Goal: Task Accomplishment & Management: Manage account settings

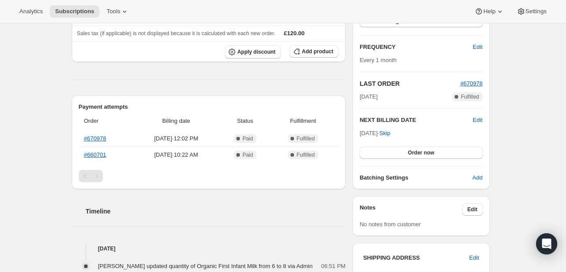
scroll to position [143, 0]
click at [435, 146] on button "Order now" at bounding box center [420, 152] width 123 height 12
click at [434, 152] on span "Click to confirm" at bounding box center [421, 151] width 40 height 7
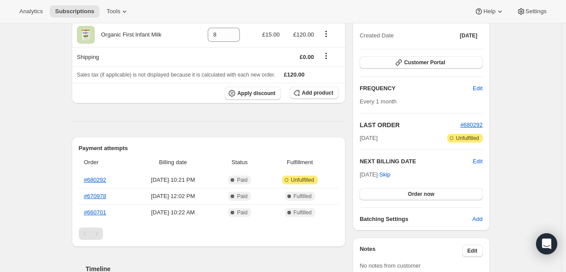
scroll to position [102, 0]
click at [482, 159] on span "Edit" at bounding box center [477, 161] width 10 height 9
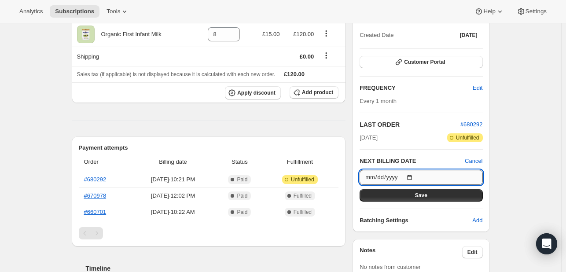
click at [413, 175] on input "2025-09-22" at bounding box center [420, 177] width 123 height 15
click at [414, 175] on input "2025-09-22" at bounding box center [420, 177] width 123 height 15
type input "2025-09-28"
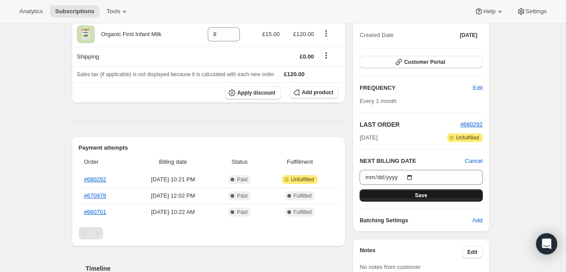
click at [405, 193] on button "Save" at bounding box center [420, 195] width 123 height 12
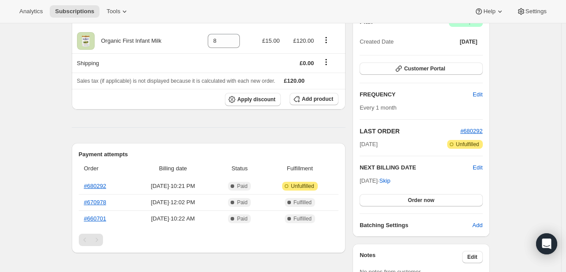
scroll to position [138, 0]
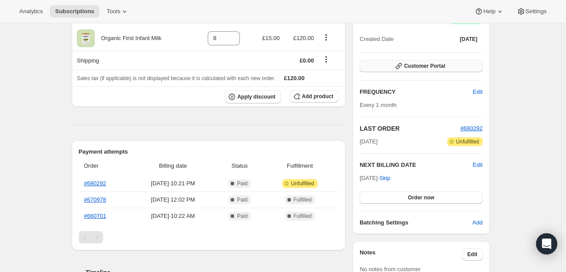
click at [422, 63] on span "Customer Portal" at bounding box center [424, 65] width 41 height 7
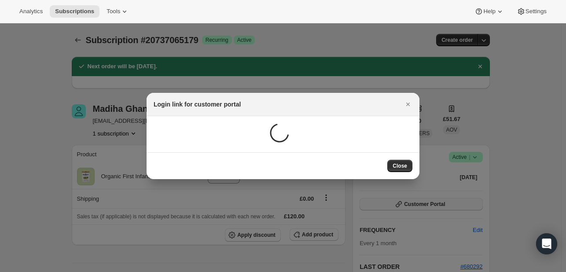
scroll to position [0, 0]
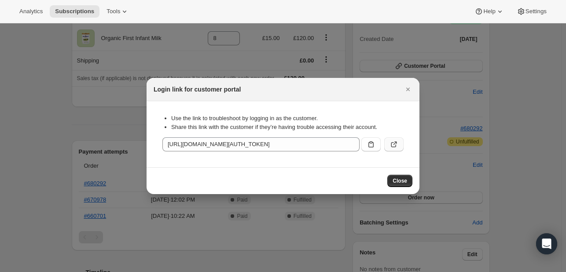
click at [394, 147] on icon ":re7:" at bounding box center [393, 144] width 9 height 9
